Goal: Task Accomplishment & Management: Manage account settings

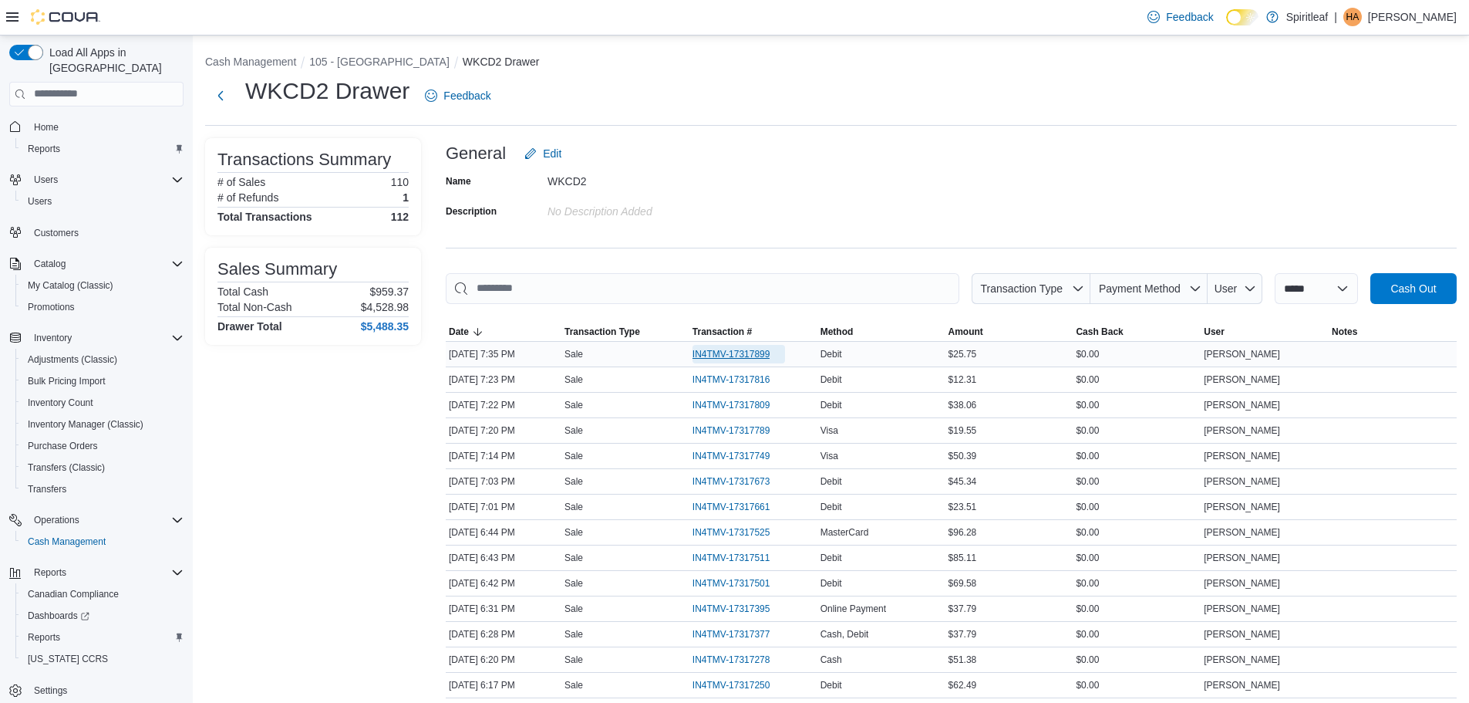
click at [727, 356] on span "IN4TMV-17317899" at bounding box center [732, 354] width 78 height 12
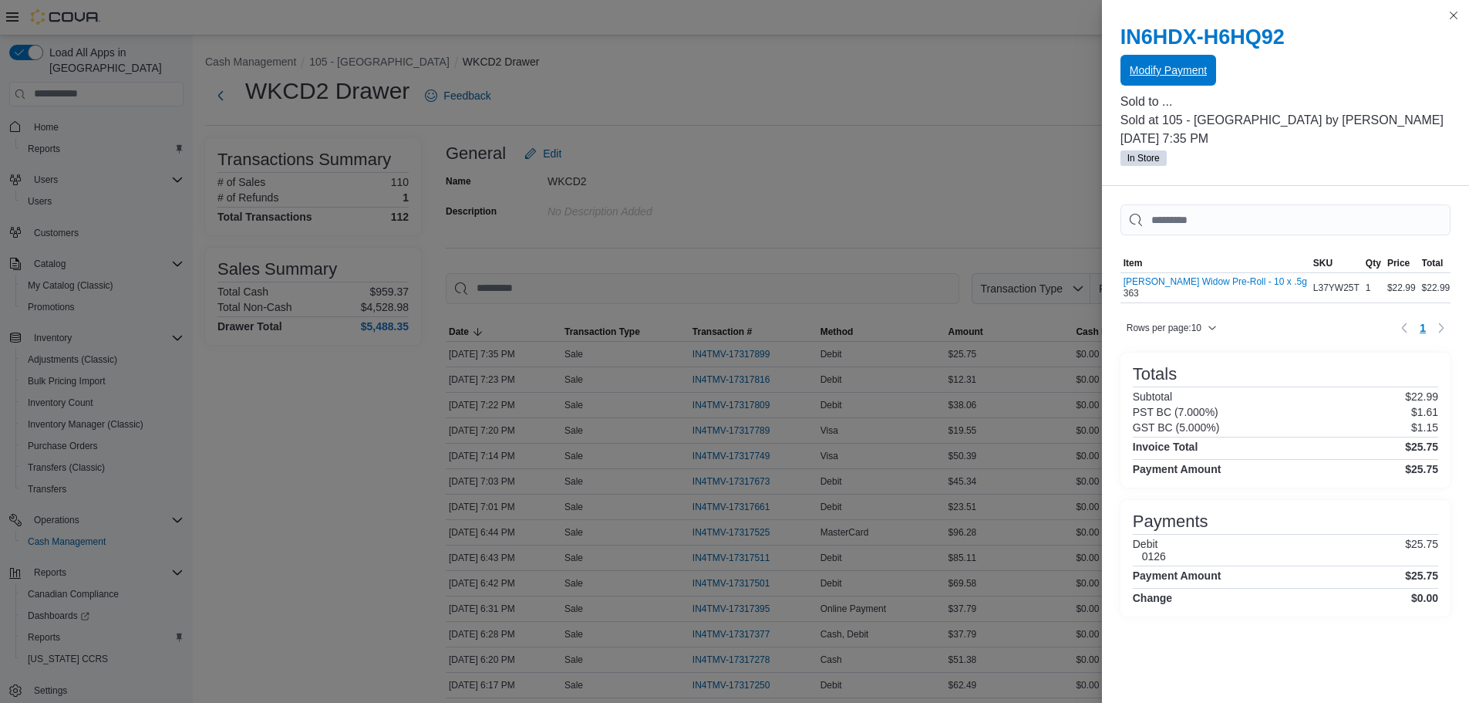
click at [1189, 60] on span "Modify Payment" at bounding box center [1168, 70] width 77 height 31
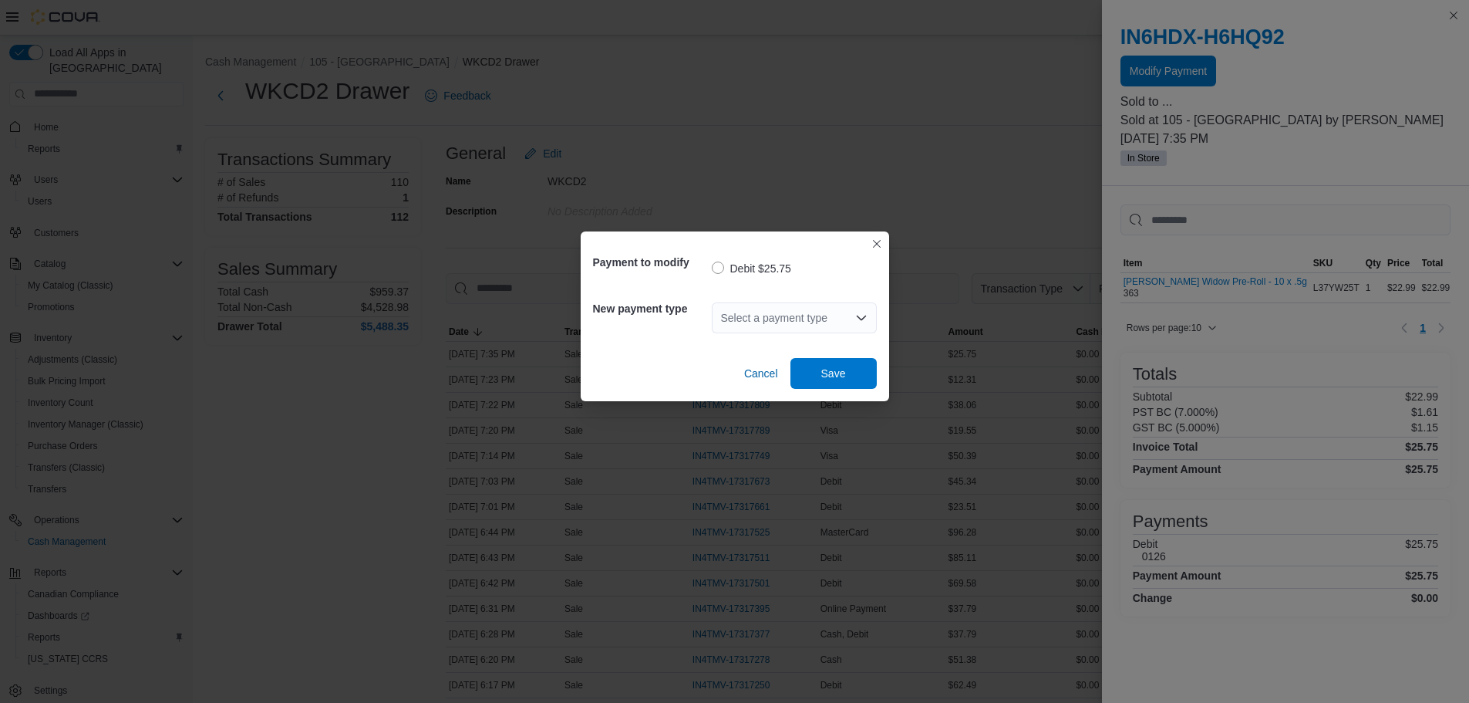
click at [855, 312] on icon "Open list of options" at bounding box center [861, 318] width 12 height 12
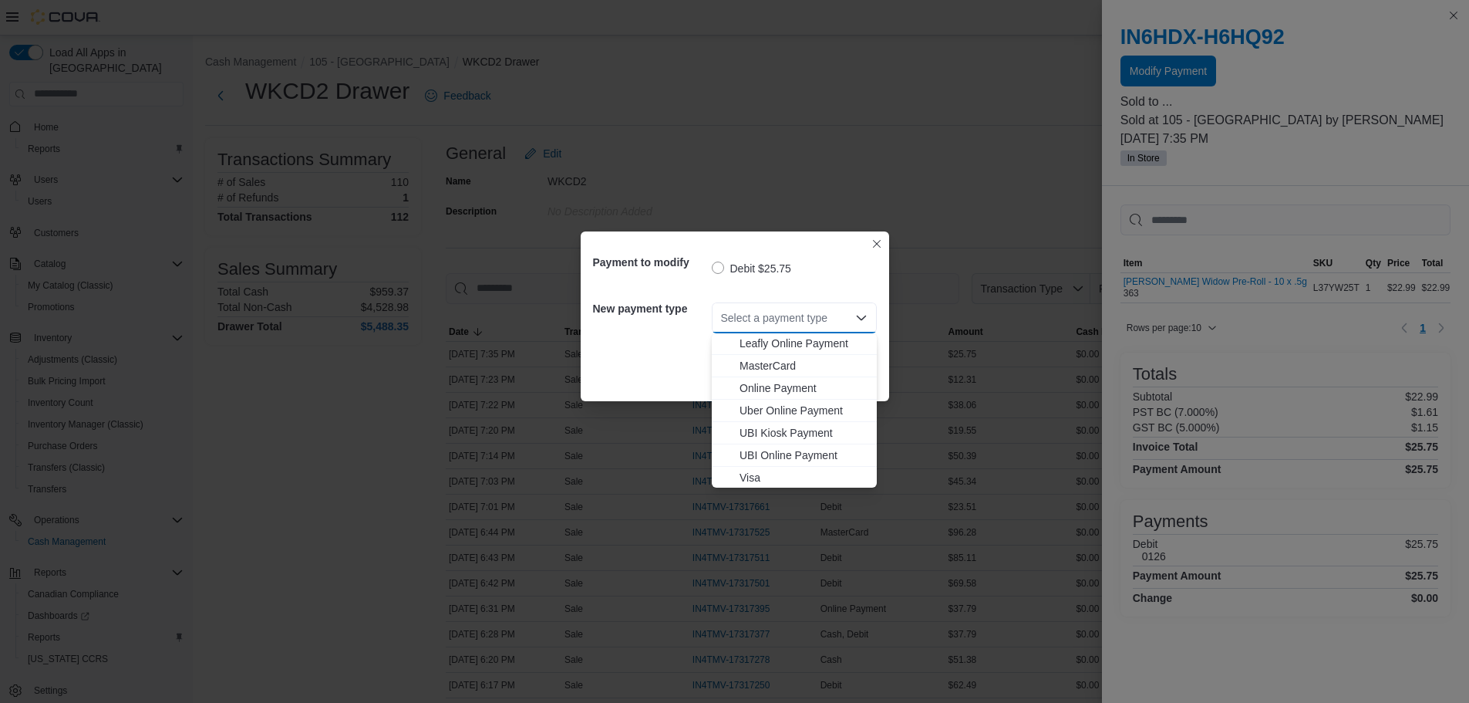
scroll to position [137, 0]
click at [753, 475] on span "Visa" at bounding box center [804, 475] width 128 height 15
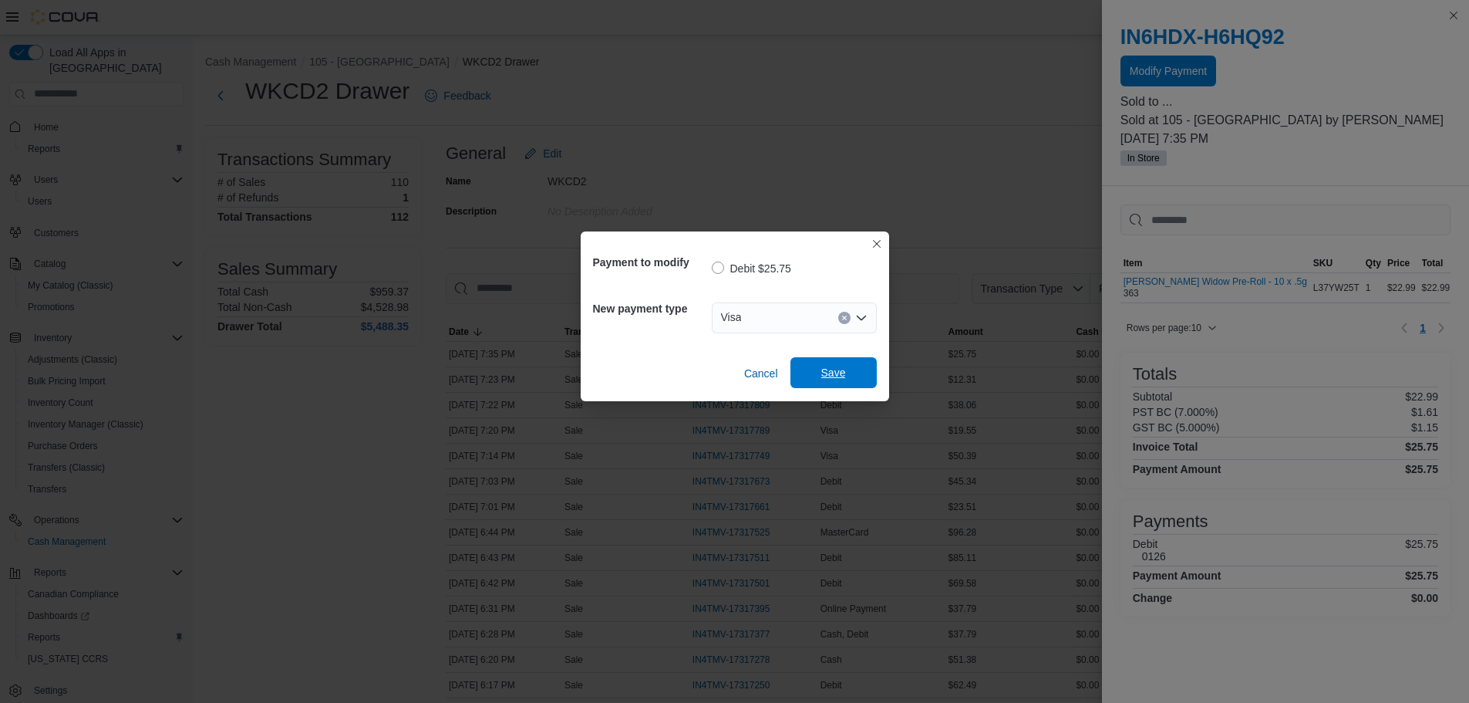
click at [820, 364] on span "Save" at bounding box center [834, 372] width 68 height 31
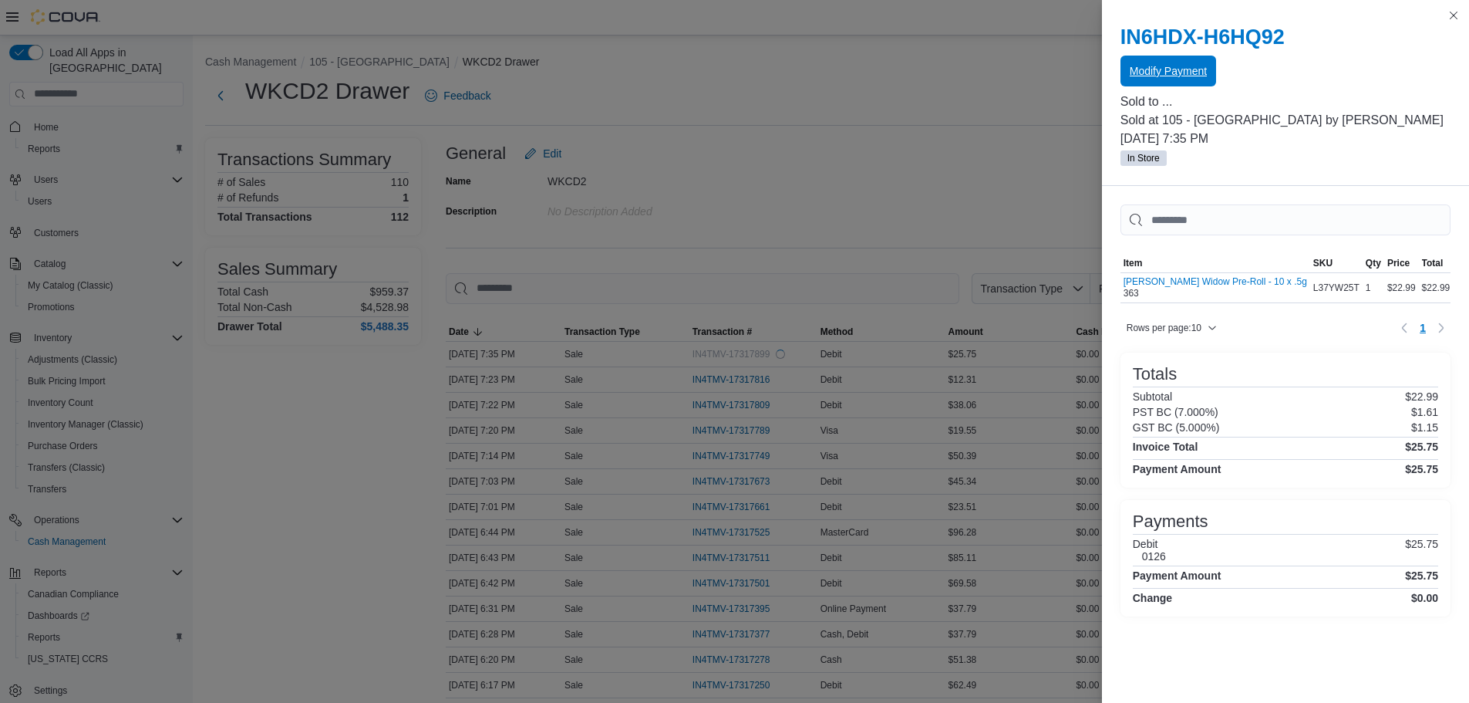
scroll to position [0, 0]
